Goal: Entertainment & Leisure: Consume media (video, audio)

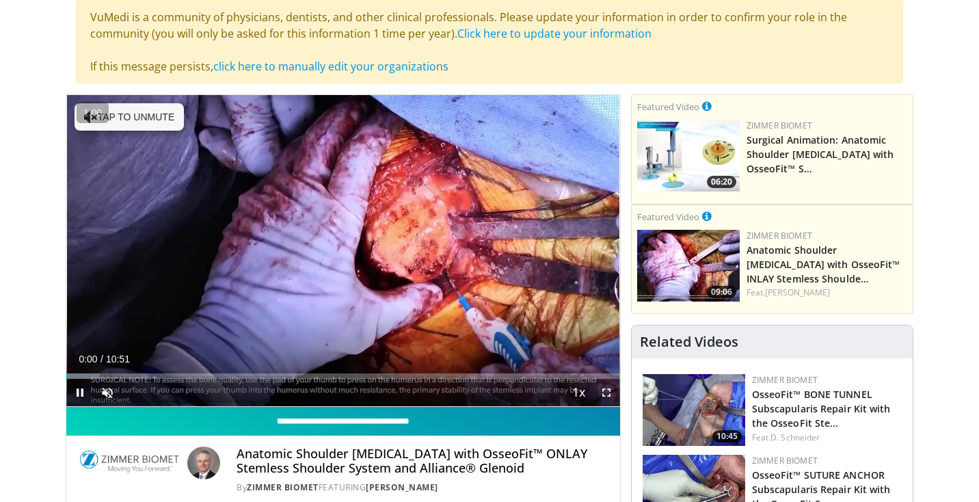
scroll to position [116, 0]
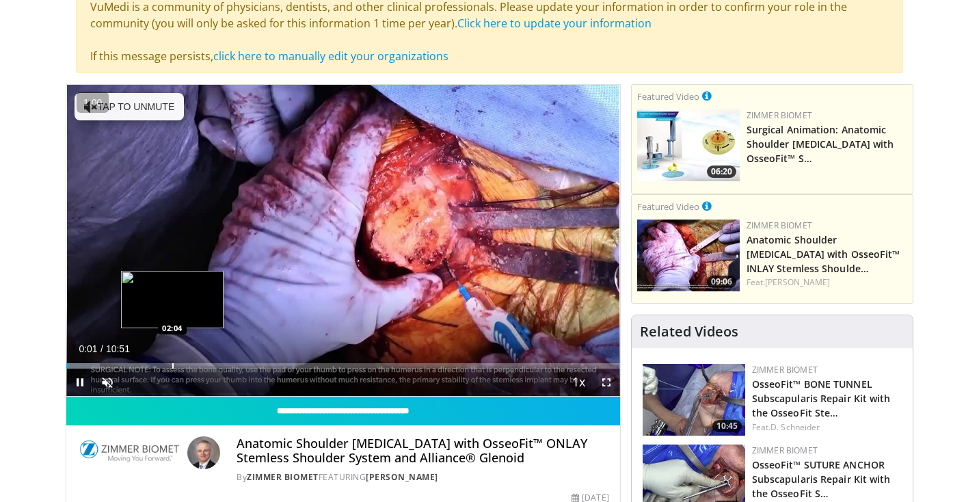
click at [172, 364] on div "Progress Bar" at bounding box center [172, 365] width 1 height 5
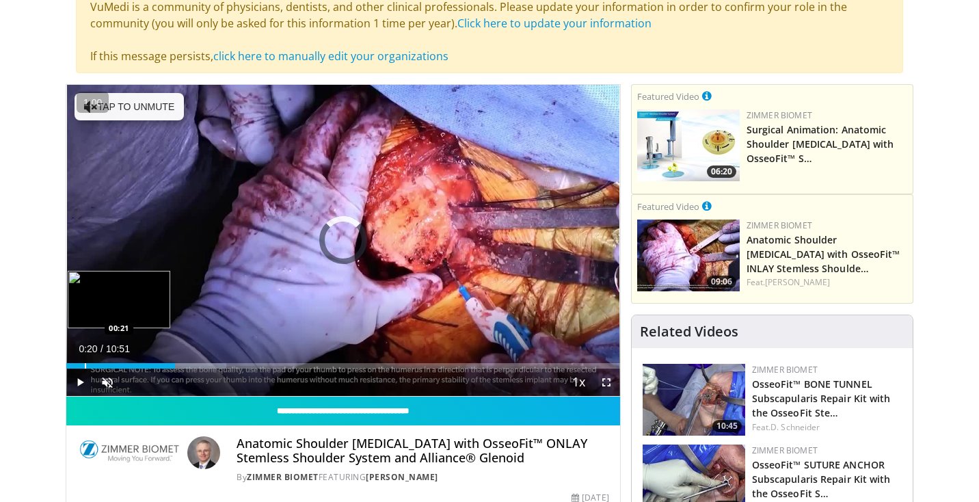
click at [84, 362] on div "Loaded : 28.94% 00:20 00:21" at bounding box center [343, 362] width 554 height 13
click at [95, 362] on div "Loaded : 12.18% 00:21 00:34" at bounding box center [343, 362] width 554 height 13
click at [103, 364] on div "Progress Bar" at bounding box center [103, 365] width 1 height 5
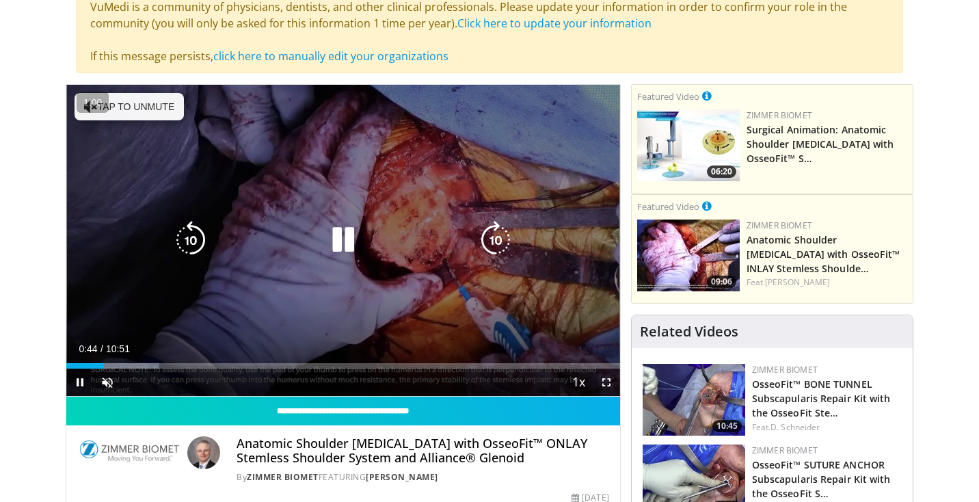
click at [341, 244] on icon "Video Player" at bounding box center [343, 240] width 38 height 38
